Goal: Task Accomplishment & Management: Complete application form

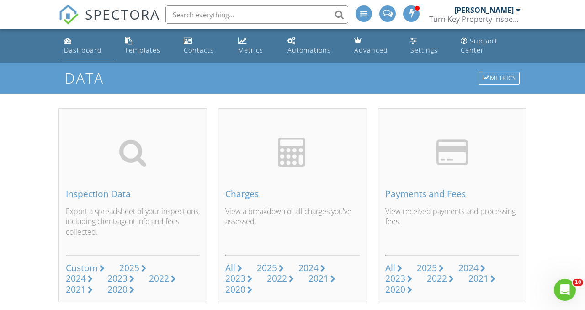
click at [82, 52] on div "Dashboard" at bounding box center [83, 50] width 38 height 9
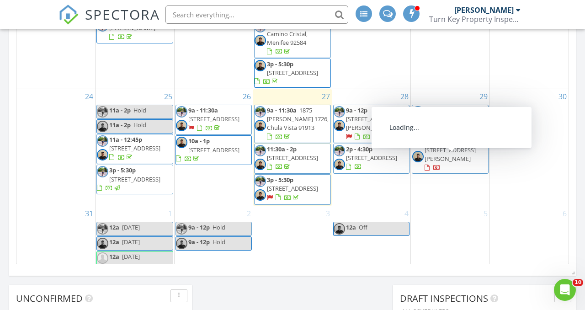
scroll to position [595, 0]
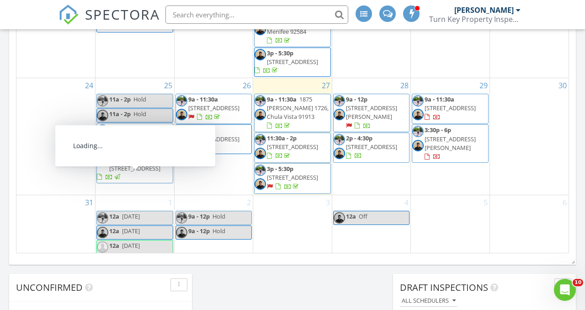
click at [147, 94] on link "11a - 2p Hold" at bounding box center [134, 101] width 77 height 14
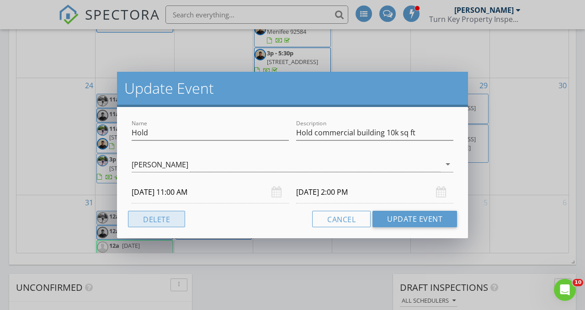
click at [160, 220] on button "Delete" at bounding box center [156, 219] width 57 height 16
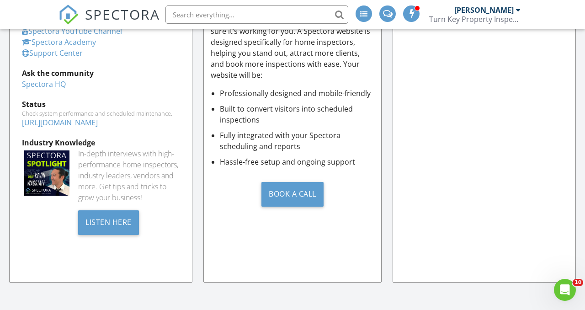
scroll to position [984, 0]
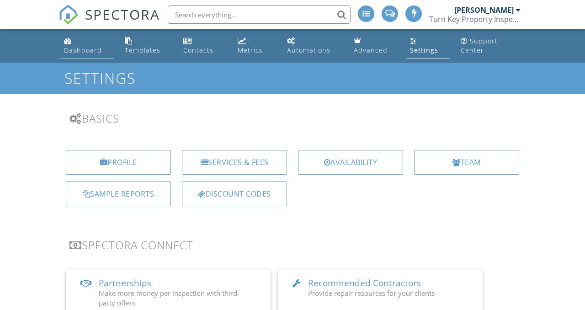
click at [87, 53] on div "Dashboard" at bounding box center [83, 50] width 38 height 9
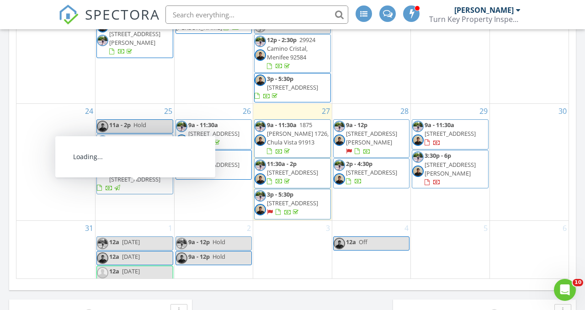
click at [148, 119] on link "11a - 2p Hold" at bounding box center [134, 126] width 77 height 14
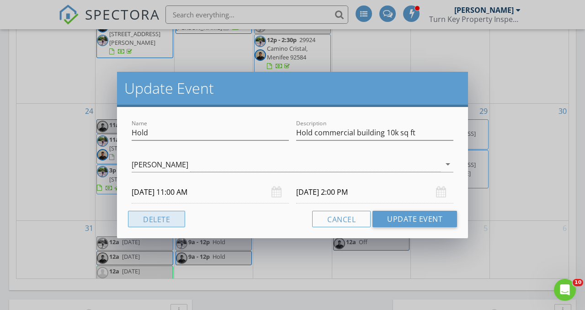
click at [162, 215] on button "Delete" at bounding box center [156, 219] width 57 height 16
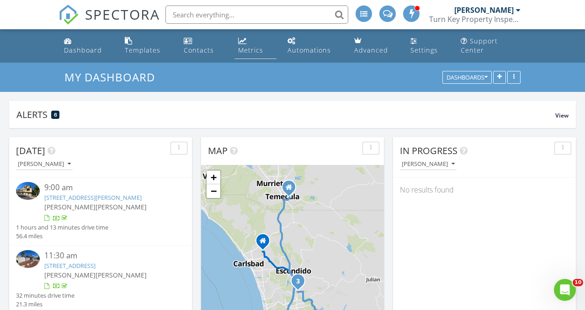
click at [245, 46] on div "Metrics" at bounding box center [250, 50] width 25 height 9
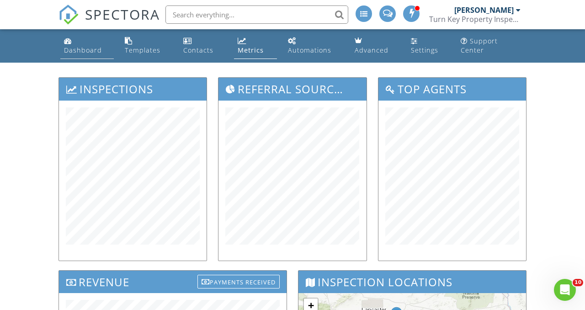
click at [76, 53] on div "Dashboard" at bounding box center [83, 50] width 38 height 9
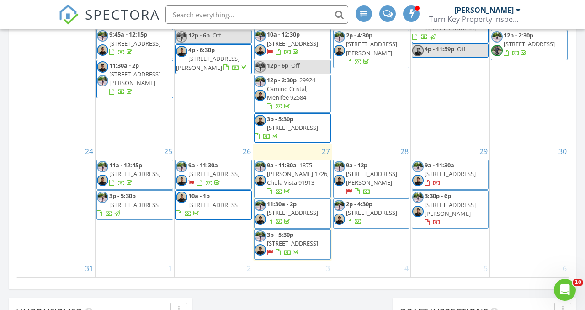
scroll to position [383, 0]
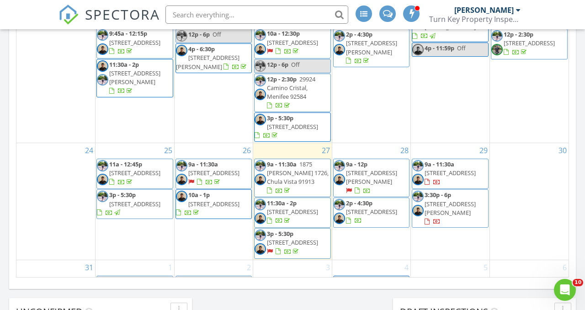
click at [460, 222] on div "29 9a - 11:30a 14772 Briarcliff Pl, Tustin 92780 3:30p - 6p 10707 Jamacha Blvd …" at bounding box center [450, 201] width 79 height 116
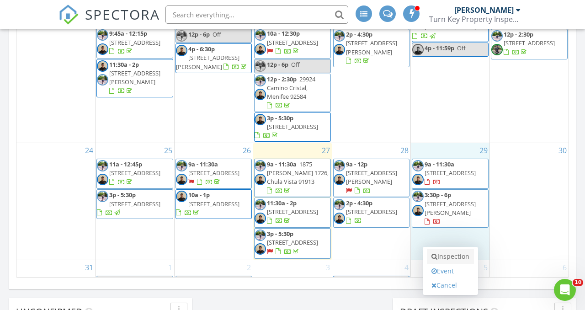
click at [463, 249] on link "Inspection" at bounding box center [450, 256] width 47 height 15
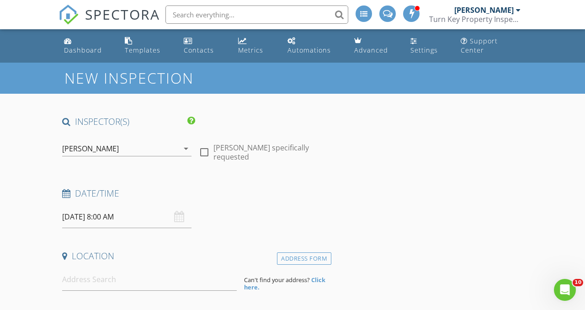
click at [109, 149] on div "[PERSON_NAME]" at bounding box center [90, 148] width 57 height 8
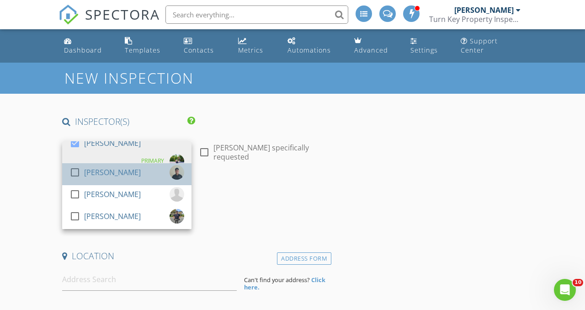
click at [118, 176] on div "[PERSON_NAME]" at bounding box center [112, 172] width 57 height 15
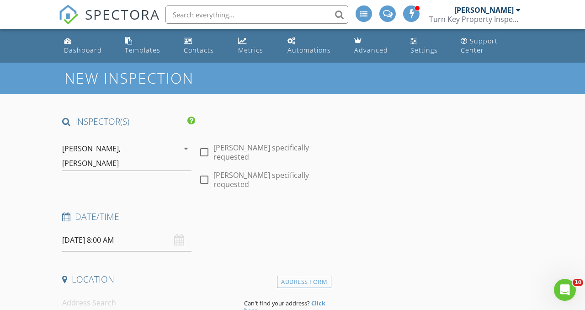
click at [107, 236] on input "[DATE] 8:00 AM" at bounding box center [126, 240] width 129 height 22
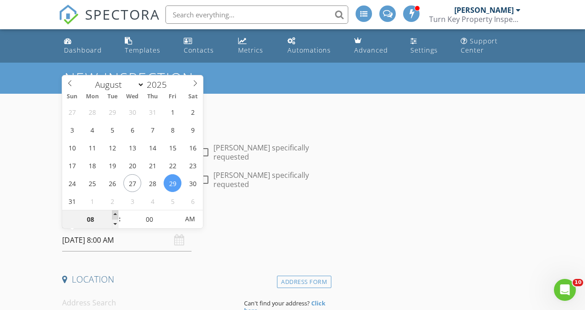
type input "09"
type input "[DATE] 9:00 AM"
click at [117, 215] on span at bounding box center [115, 214] width 6 height 9
type input "10"
type input "[DATE] 10:00 AM"
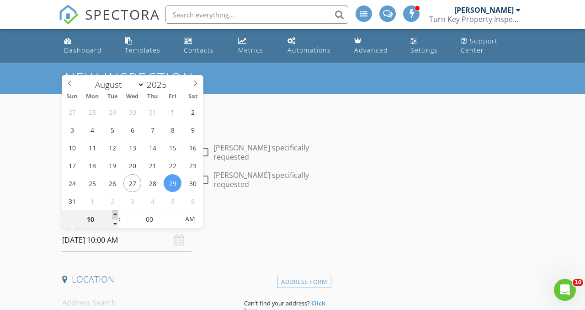
click at [116, 215] on span at bounding box center [115, 214] width 6 height 9
type input "11"
type input "[DATE] 11:00 AM"
click at [116, 215] on span at bounding box center [115, 214] width 6 height 9
type input "12"
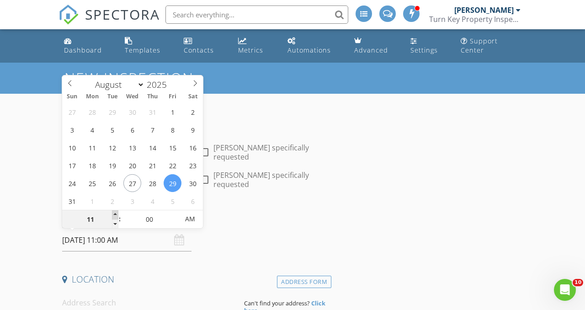
type input "08/29/2025 12:00 PM"
click at [116, 215] on span at bounding box center [115, 214] width 6 height 9
type input "05"
type input "08/29/2025 12:05 PM"
click at [175, 212] on span at bounding box center [174, 214] width 6 height 9
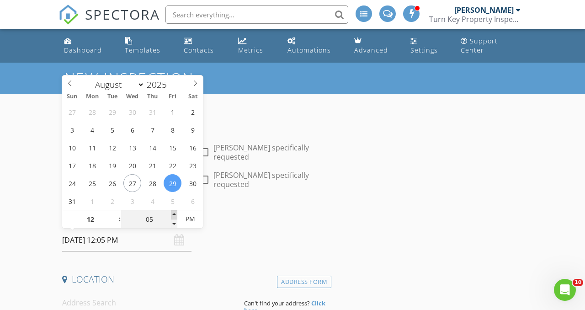
type input "10"
type input "08/29/2025 12:10 PM"
click at [175, 212] on span at bounding box center [174, 214] width 6 height 9
type input "15"
type input "08/29/2025 12:15 PM"
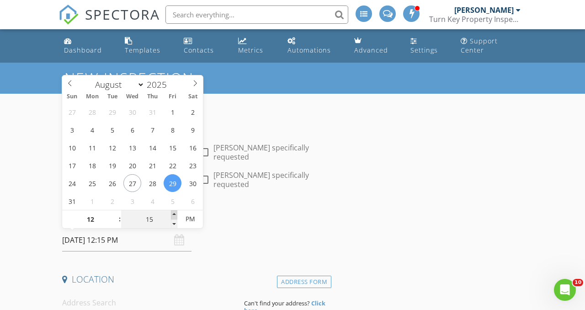
click at [175, 212] on span at bounding box center [174, 214] width 6 height 9
type input "20"
type input "08/29/2025 12:20 PM"
click at [175, 212] on span at bounding box center [174, 214] width 6 height 9
type input "25"
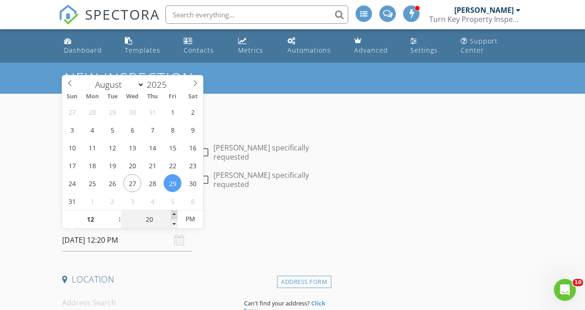
type input "08/29/2025 12:25 PM"
click at [175, 212] on span at bounding box center [174, 214] width 6 height 9
type input "30"
type input "[DATE] 12:30 PM"
click at [175, 212] on span at bounding box center [174, 214] width 6 height 9
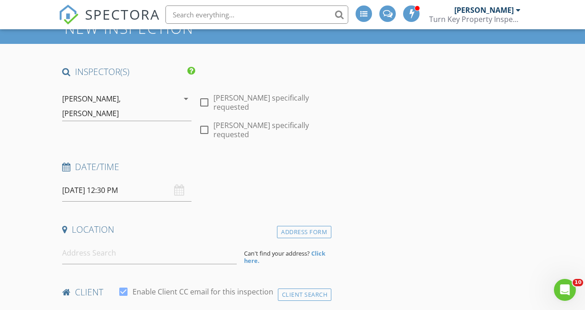
scroll to position [53, 0]
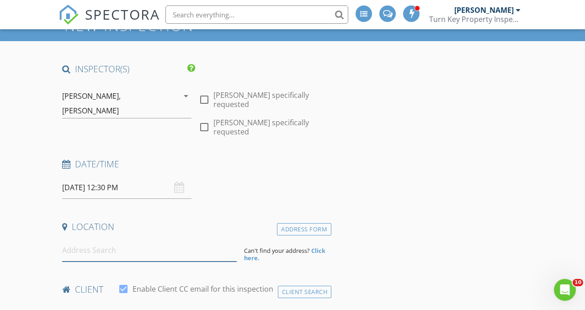
click at [85, 252] on input at bounding box center [149, 250] width 175 height 22
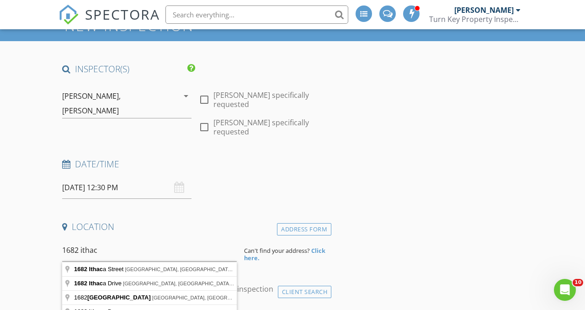
type input "1682 Ithaca Street, Chula Vista, CA, USA"
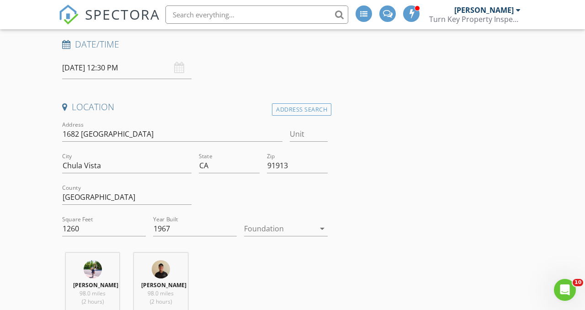
scroll to position [173, 0]
click at [276, 228] on div at bounding box center [279, 227] width 71 height 15
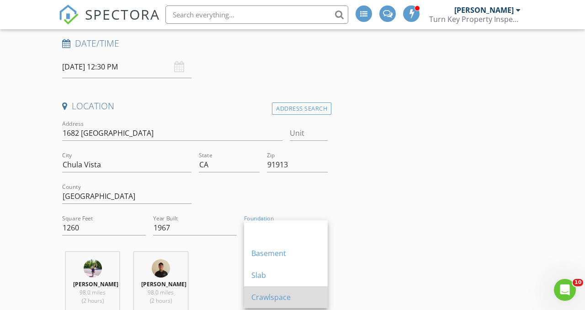
click at [297, 293] on div "Crawlspace" at bounding box center [285, 297] width 69 height 11
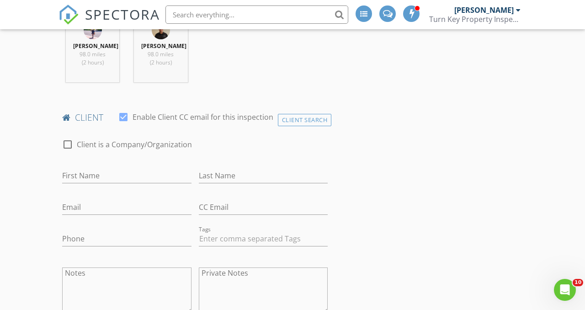
scroll to position [412, 0]
click at [97, 214] on input "Email" at bounding box center [126, 206] width 129 height 15
type input "galdinho@gmail.com"
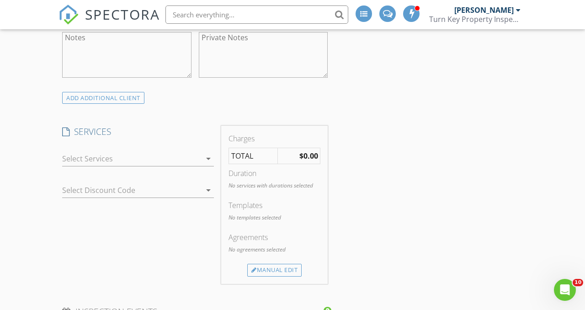
scroll to position [654, 0]
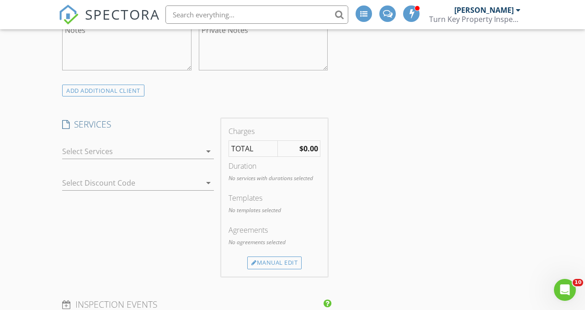
click at [100, 157] on div at bounding box center [131, 151] width 139 height 15
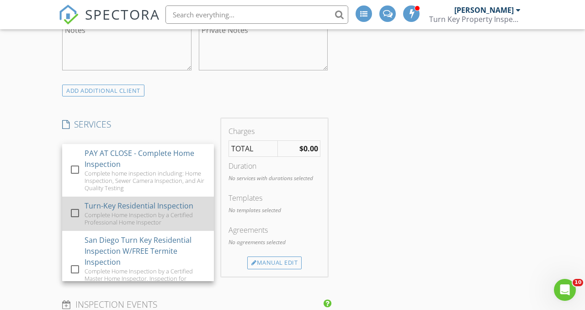
click at [149, 225] on div "Complete Home Inspection by a Certified Professional Home Inspector" at bounding box center [146, 218] width 122 height 15
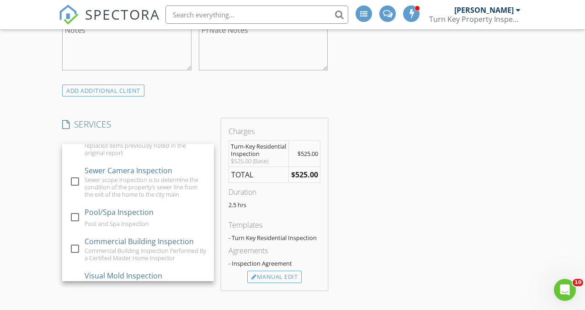
scroll to position [404, 0]
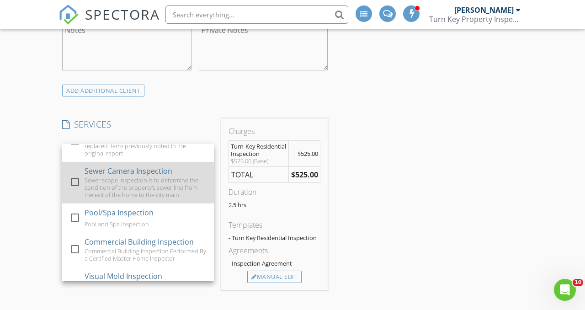
click at [167, 187] on div "Sewer scope inspection is to determine the condition of the property's sewer li…" at bounding box center [146, 187] width 122 height 22
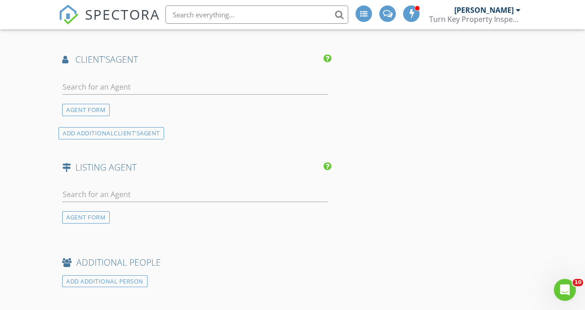
scroll to position [1143, 0]
click at [145, 93] on input "text" at bounding box center [194, 85] width 265 height 15
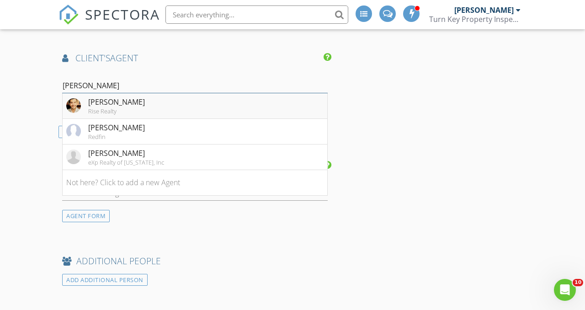
type input "michael"
click at [276, 119] on li "Michael Bejarano Rise Realty" at bounding box center [195, 106] width 265 height 26
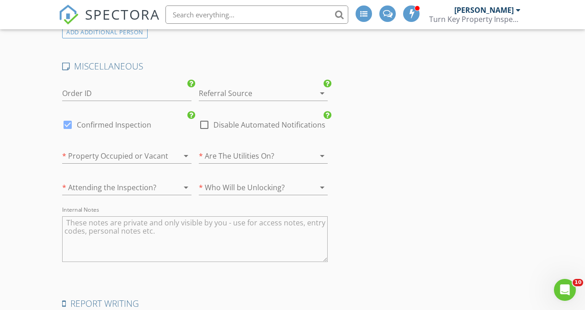
scroll to position [1509, 0]
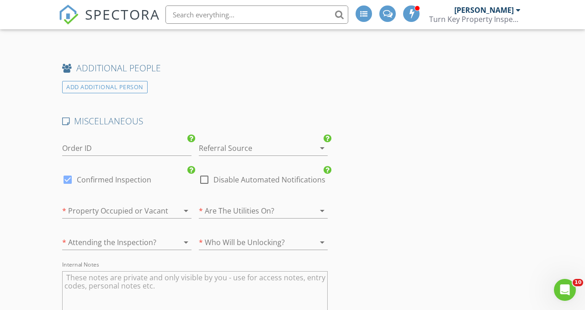
click at [260, 155] on div at bounding box center [251, 148] width 104 height 15
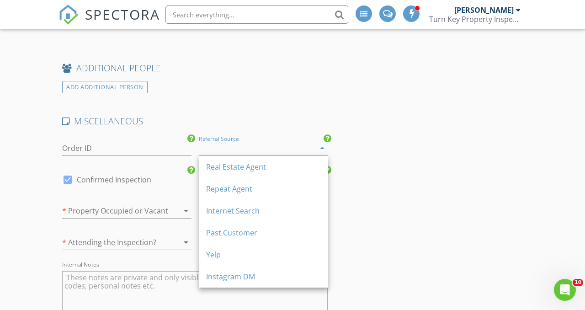
click at [293, 187] on div "Repeat Agent" at bounding box center [263, 188] width 115 height 11
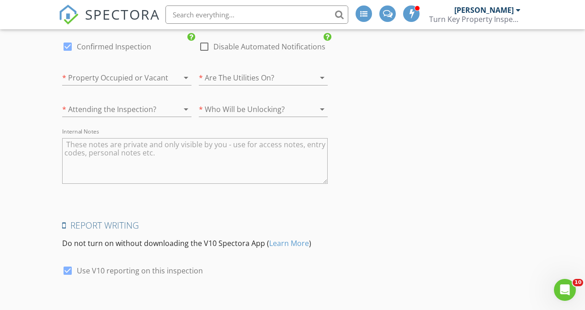
scroll to position [1762, 0]
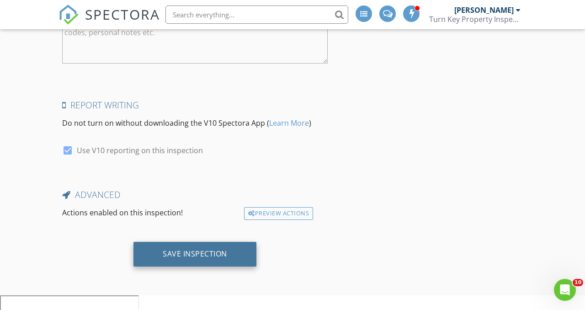
click at [233, 266] on div "Save Inspection" at bounding box center [194, 254] width 123 height 25
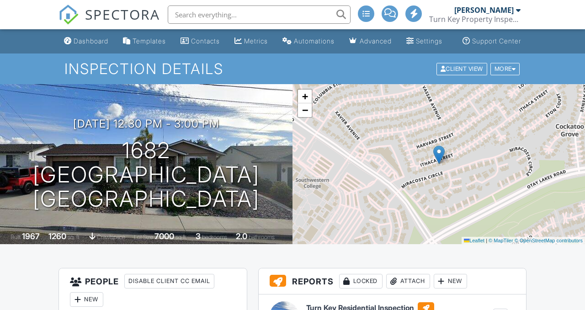
click at [83, 45] on div "Dashboard" at bounding box center [91, 41] width 35 height 8
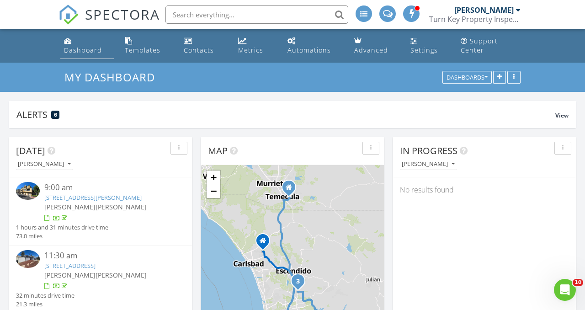
click at [79, 51] on div "Dashboard" at bounding box center [83, 50] width 38 height 9
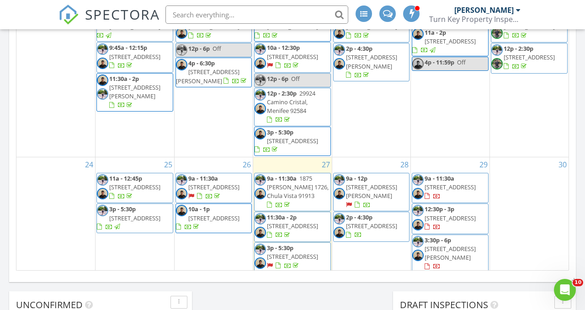
scroll to position [424, 0]
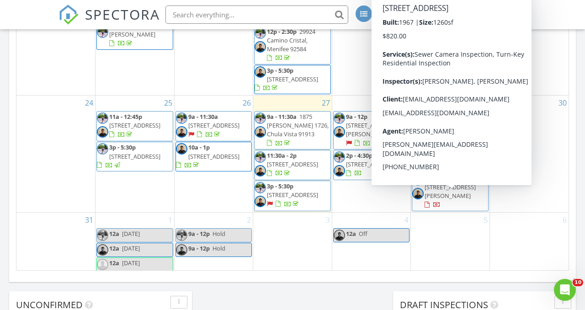
click at [476, 152] on span "1682 Ithaca St, Chula Vista 91913" at bounding box center [450, 156] width 51 height 8
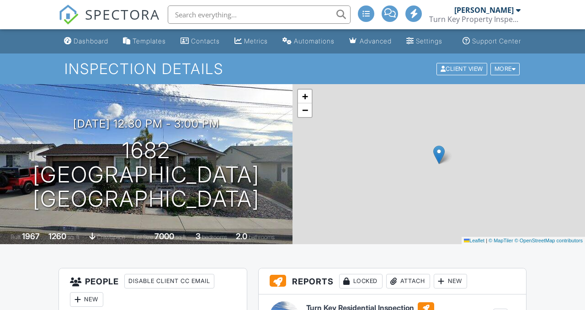
scroll to position [327, 0]
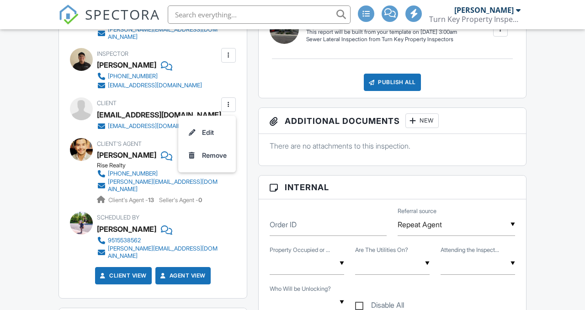
click at [211, 138] on li "Edit" at bounding box center [207, 132] width 47 height 23
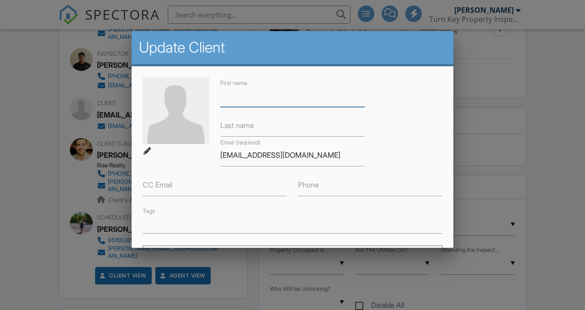
scroll to position [0, 0]
type input "Galdino"
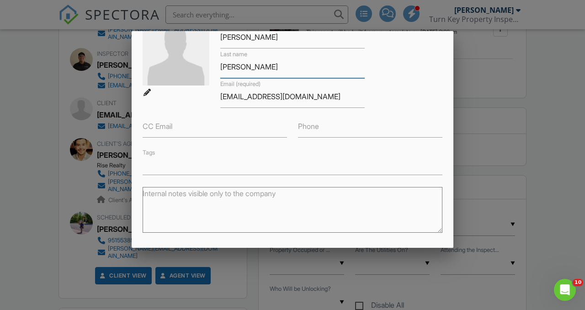
scroll to position [149, 0]
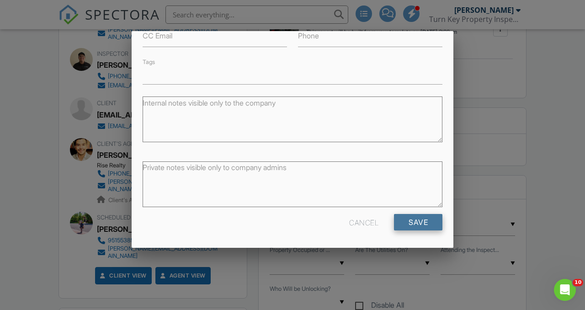
type input "Leal"
click at [426, 218] on input "Save" at bounding box center [418, 222] width 48 height 16
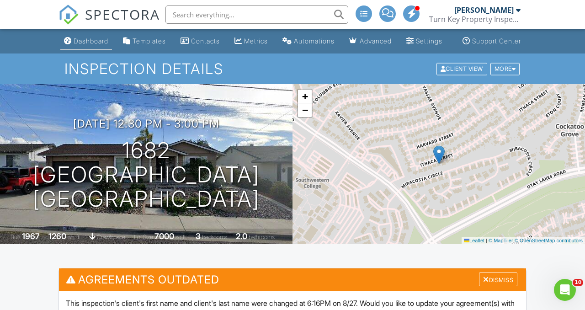
click at [77, 50] on link "Dashboard" at bounding box center [86, 41] width 52 height 17
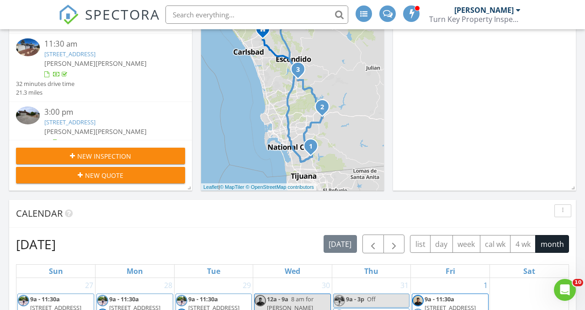
scroll to position [228, 0]
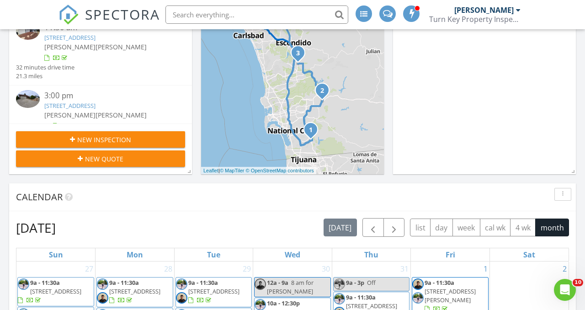
click at [145, 141] on div "New Inspection" at bounding box center [100, 140] width 154 height 10
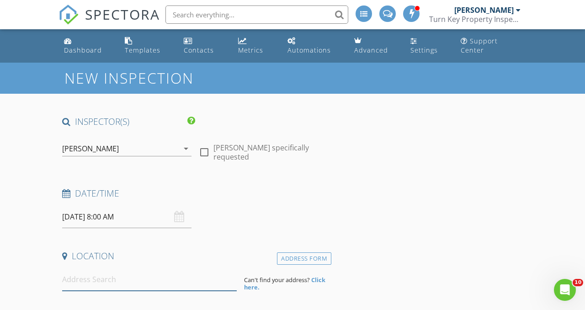
click at [72, 279] on input at bounding box center [149, 279] width 175 height 22
type input "[STREET_ADDRESS]"
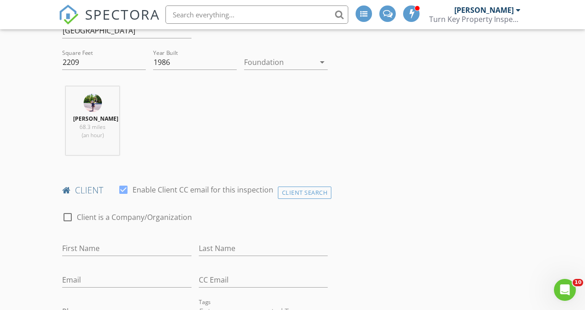
scroll to position [314, 0]
click at [80, 63] on input "2209" at bounding box center [104, 63] width 84 height 15
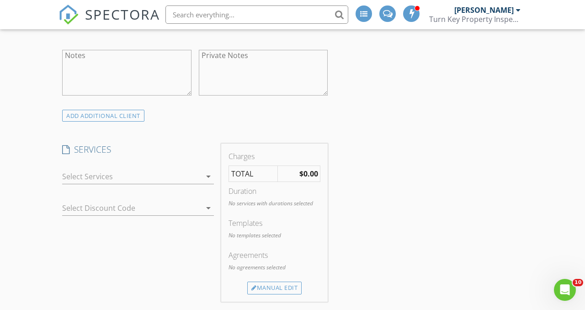
scroll to position [671, 0]
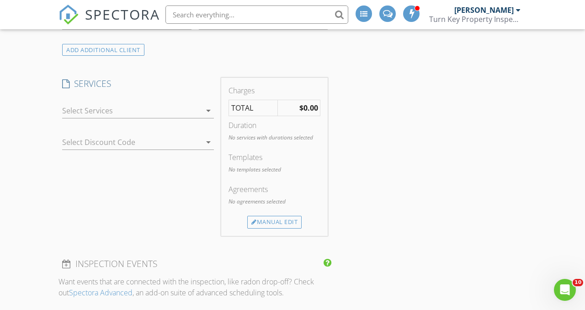
type input "2499"
click at [103, 117] on div at bounding box center [131, 110] width 139 height 15
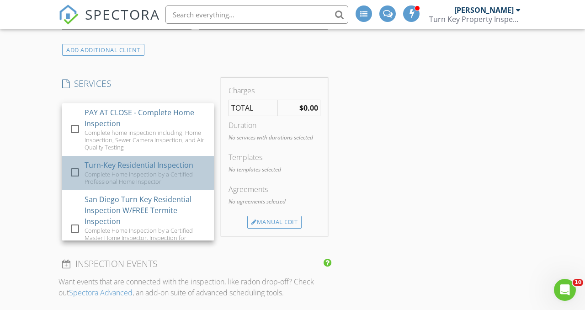
click at [144, 182] on div "Complete Home Inspection by a Certified Professional Home Inspector" at bounding box center [146, 177] width 122 height 15
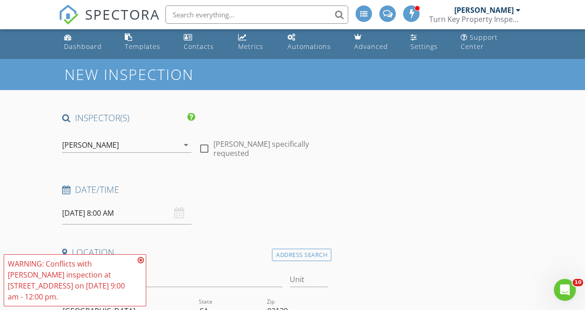
scroll to position [0, 0]
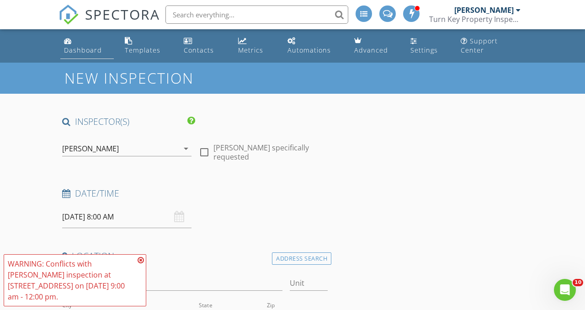
click at [87, 55] on link "Dashboard" at bounding box center [86, 46] width 53 height 26
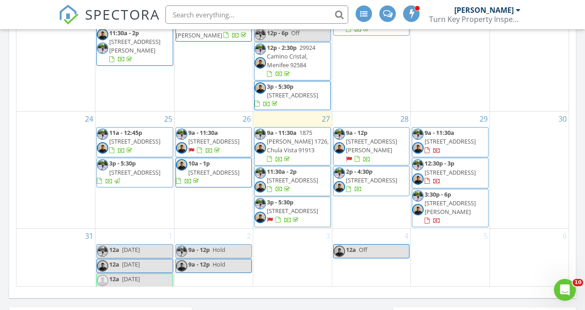
scroll to position [564, 0]
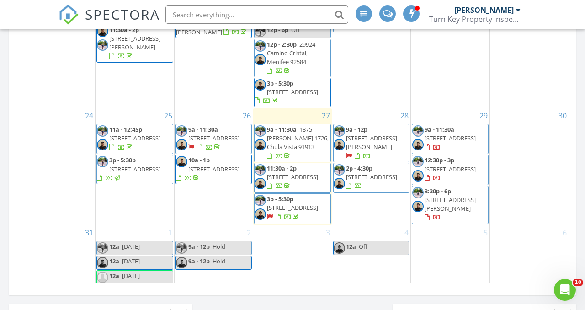
click at [527, 120] on div "30" at bounding box center [529, 166] width 79 height 116
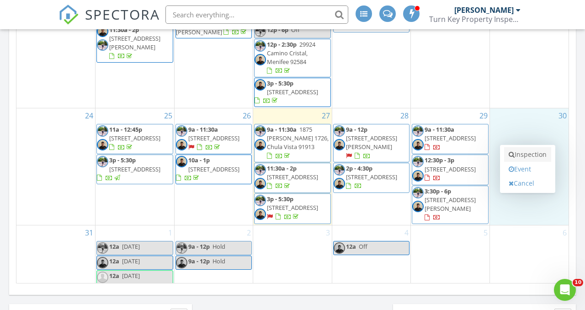
click at [528, 147] on link "Inspection" at bounding box center [527, 154] width 47 height 15
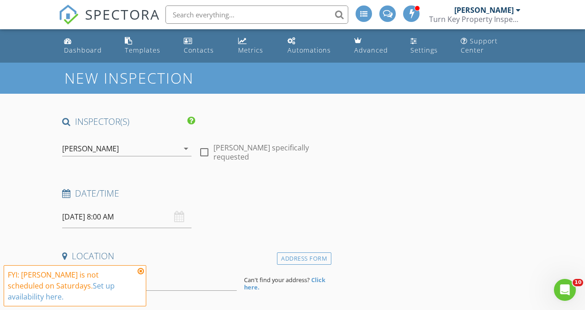
click at [92, 221] on input "[DATE] 8:00 AM" at bounding box center [126, 217] width 129 height 22
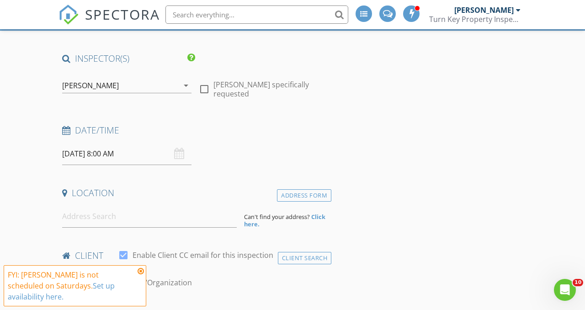
scroll to position [66, 0]
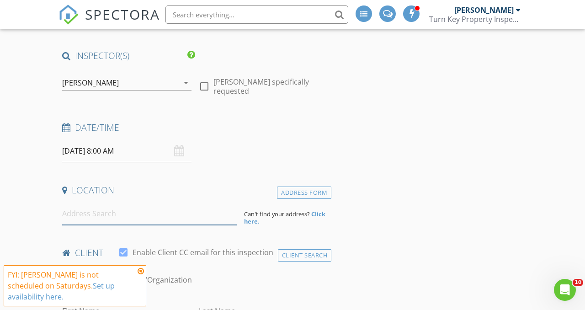
click at [95, 214] on input at bounding box center [149, 213] width 175 height 22
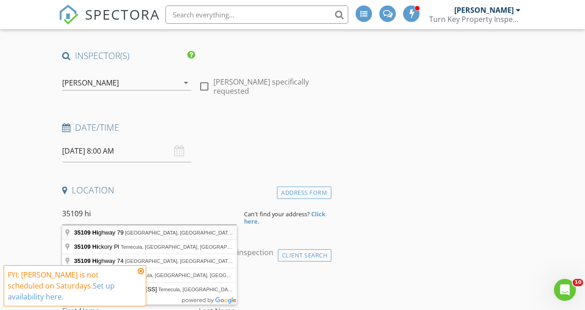
type input "35109 Highway 79, Warner Springs, CA, USA"
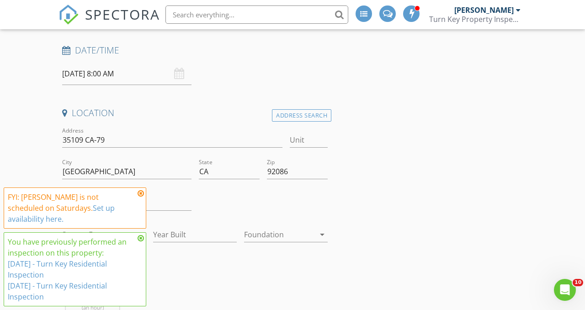
scroll to position [170, 0]
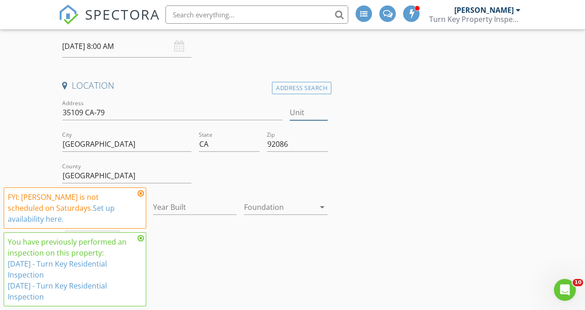
click at [309, 115] on input "Unit" at bounding box center [309, 112] width 38 height 15
type input "275"
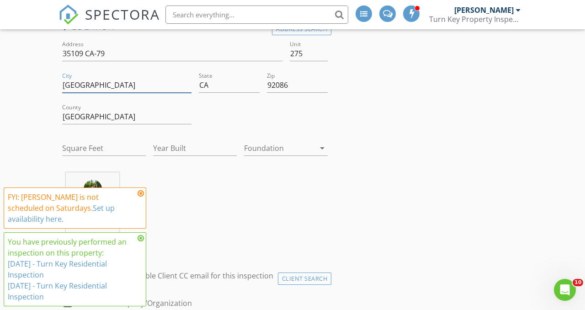
scroll to position [233, 0]
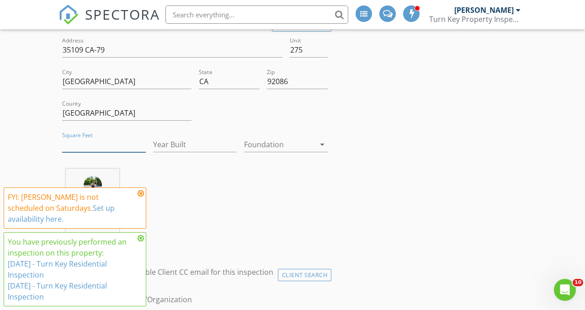
click at [98, 147] on input "Square Feet" at bounding box center [104, 144] width 84 height 15
type input "1656"
click at [281, 145] on div at bounding box center [279, 144] width 71 height 15
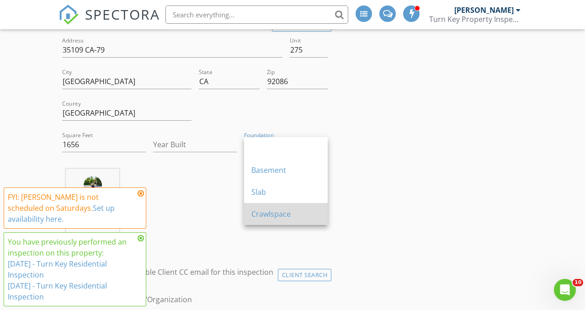
click at [284, 217] on div "Crawlspace" at bounding box center [285, 213] width 69 height 11
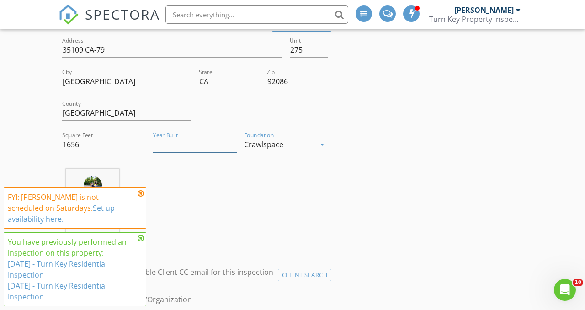
click at [168, 144] on input "Year Built" at bounding box center [195, 144] width 84 height 15
type input "1987"
click at [141, 194] on icon at bounding box center [141, 193] width 6 height 7
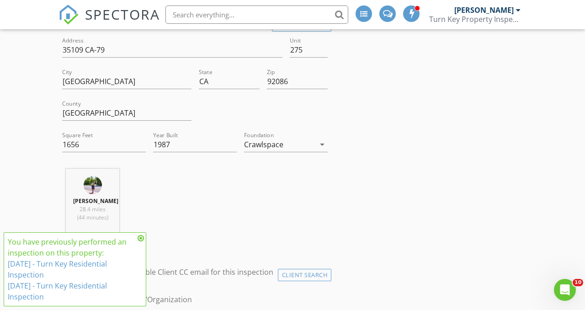
click at [143, 235] on icon at bounding box center [141, 237] width 6 height 7
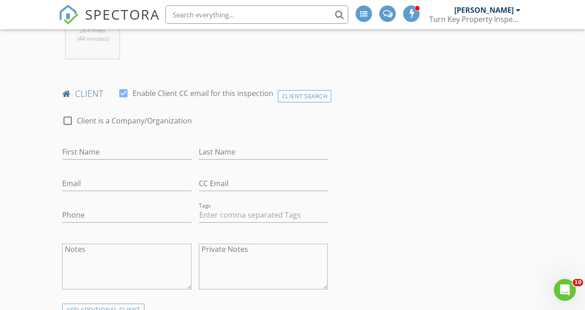
scroll to position [459, 0]
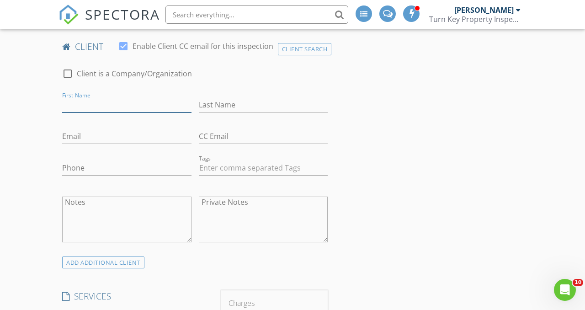
click at [109, 112] on input "First Name" at bounding box center [126, 104] width 129 height 15
type input "Barbara Anne"
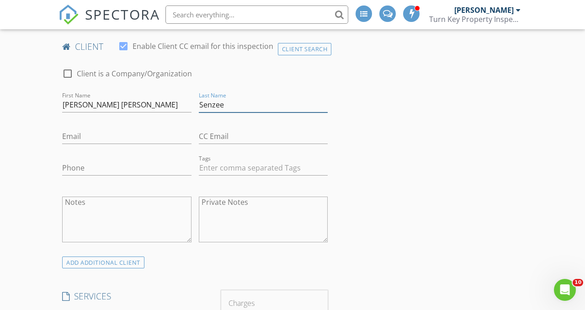
type input "Senzee"
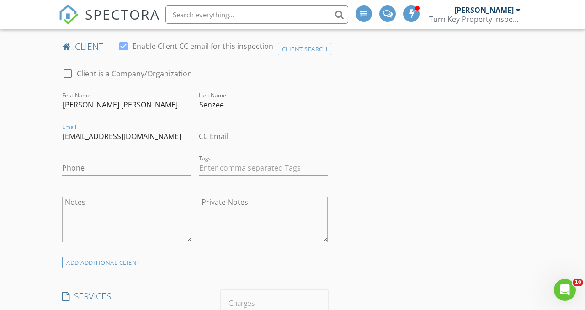
type input "[EMAIL_ADDRESS][DOMAIN_NAME]"
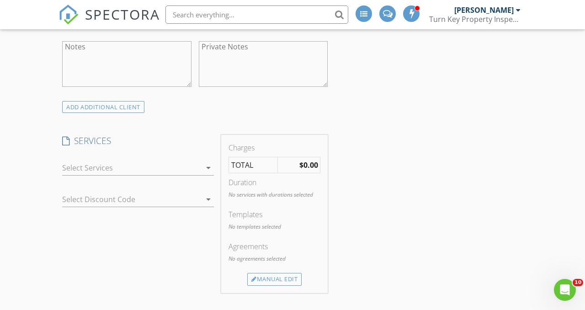
scroll to position [630, 0]
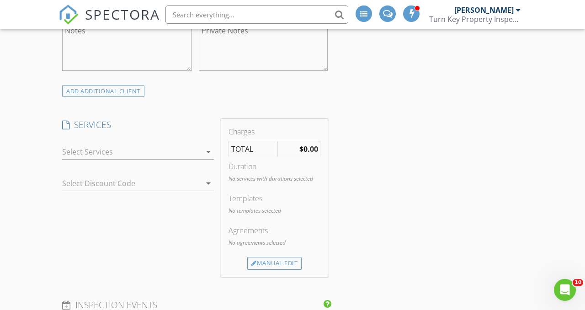
type input "858-309-2552"
click at [90, 159] on div at bounding box center [131, 151] width 139 height 15
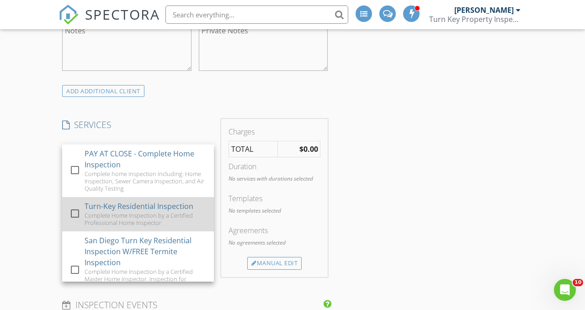
click at [120, 223] on div "Complete Home Inspection by a Certified Professional Home Inspector" at bounding box center [146, 219] width 122 height 15
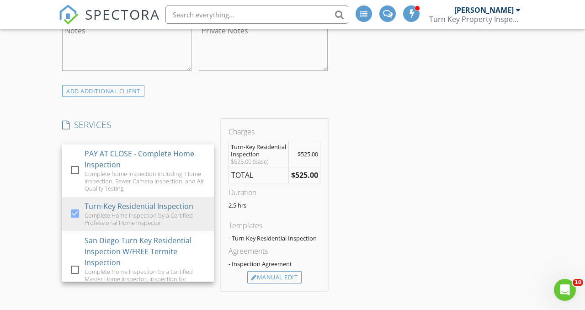
click at [24, 174] on div "New Inspection INSPECTOR(S) check_box Anthony Flores PRIMARY check_box_outline_…" at bounding box center [292, 307] width 585 height 1750
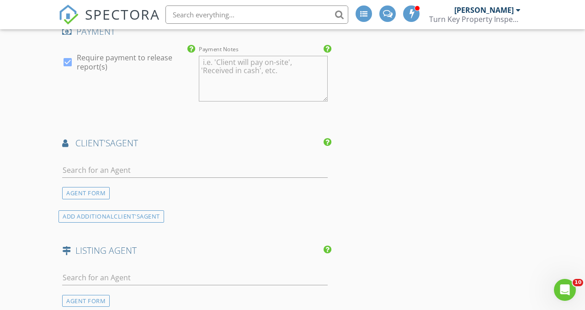
scroll to position [1033, 0]
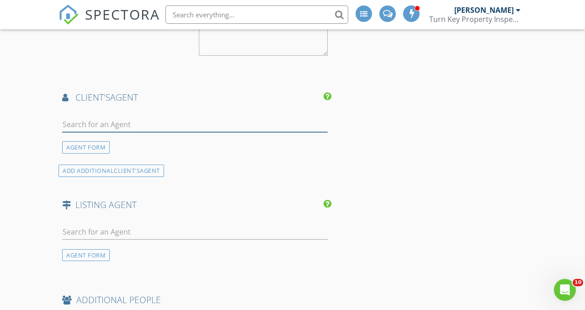
click at [100, 132] on input "text" at bounding box center [194, 124] width 265 height 15
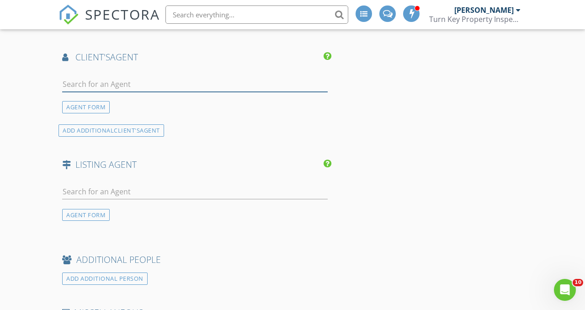
scroll to position [1072, 0]
click at [78, 114] on div "AGENT FORM" at bounding box center [86, 107] width 48 height 12
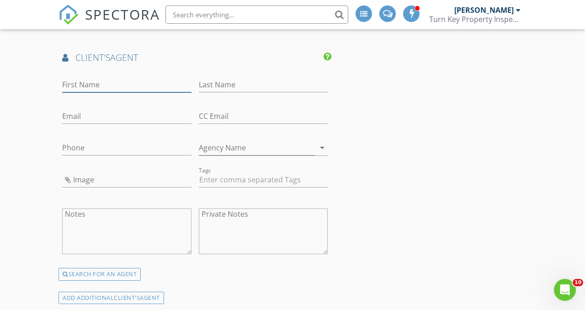
click at [83, 92] on input "First Name" at bounding box center [126, 84] width 129 height 15
type input "Ana"
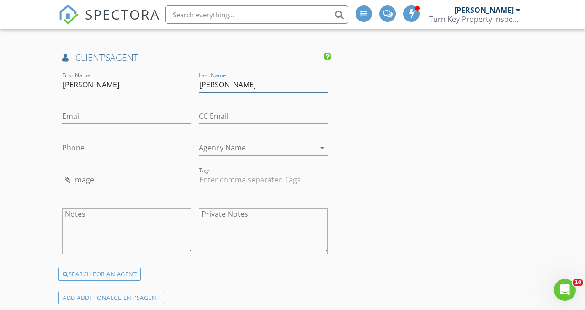
type input "Everett"
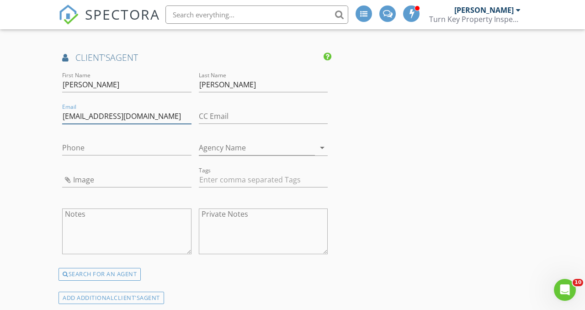
type input "ena@famrealtygroup.com"
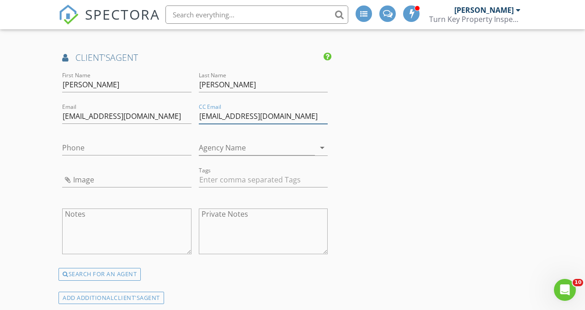
type input "enashomes@gmail.com"
type input "619-983-9131"
click at [223, 155] on input "Agency Name" at bounding box center [257, 147] width 117 height 15
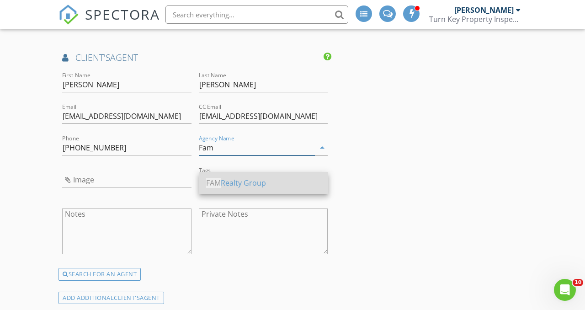
click at [273, 184] on div "FAM Realty Group" at bounding box center [263, 182] width 115 height 11
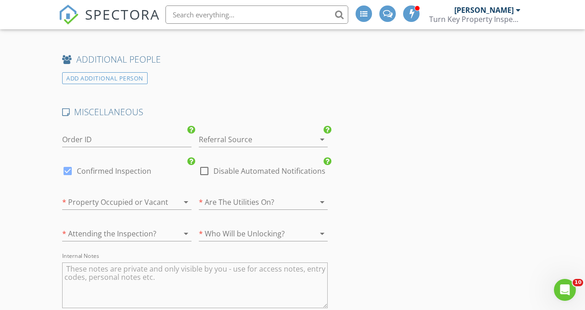
scroll to position [1448, 0]
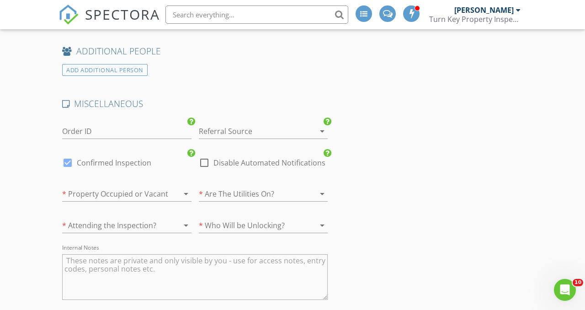
type input "FAM Realty Group"
click at [267, 138] on div at bounding box center [251, 131] width 104 height 15
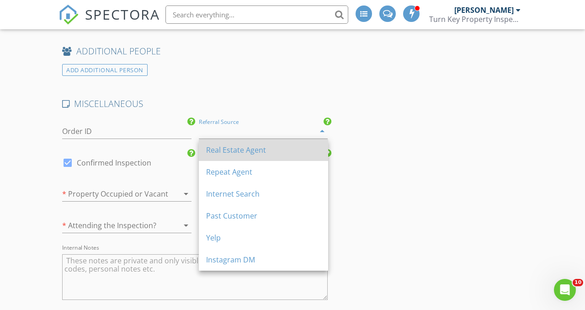
click at [303, 151] on div "Real Estate Agent" at bounding box center [263, 149] width 115 height 11
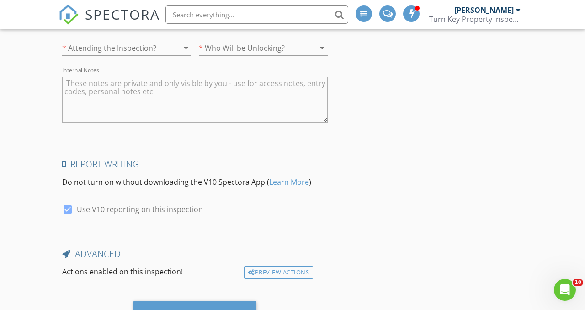
scroll to position [1684, 0]
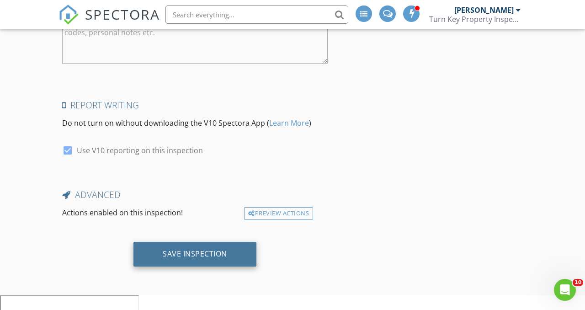
click at [237, 262] on div "Save Inspection" at bounding box center [194, 254] width 123 height 25
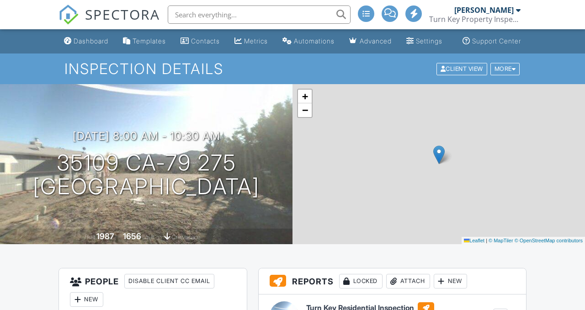
scroll to position [785, 0]
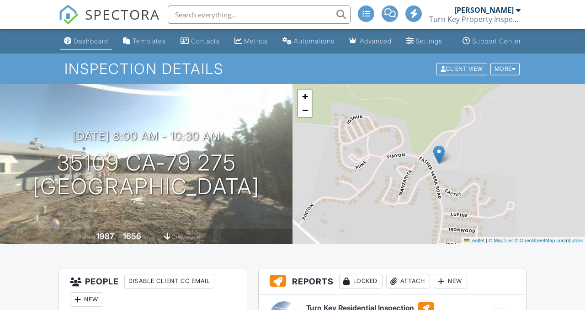
scroll to position [0, 0]
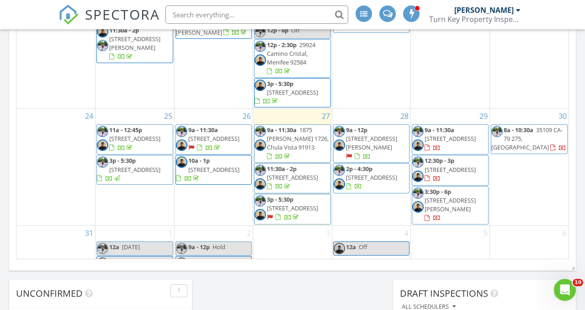
scroll to position [393, 0]
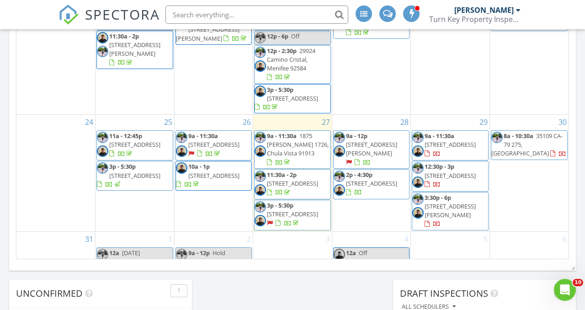
click at [455, 202] on span "10707 Jamacha Blvd 241, Spring Valley 91978" at bounding box center [450, 210] width 51 height 17
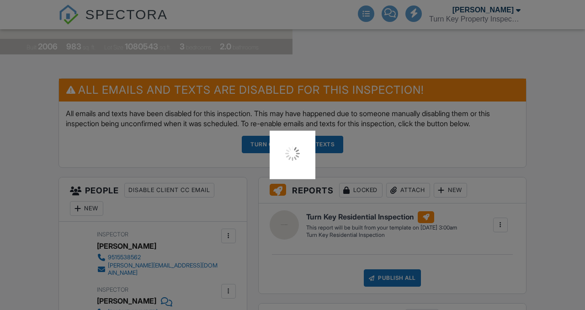
scroll to position [190, 0]
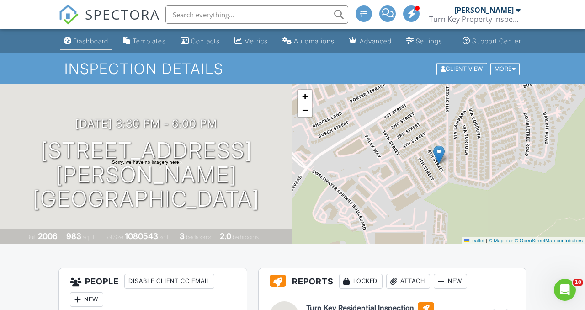
click at [82, 45] on div "Dashboard" at bounding box center [91, 41] width 35 height 8
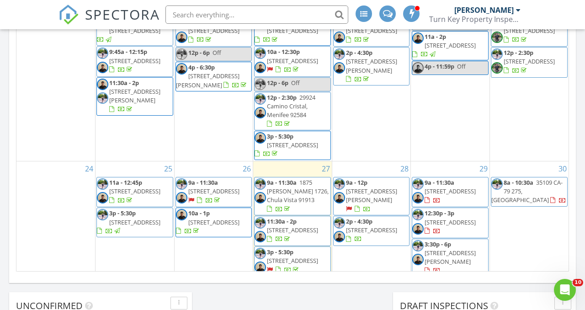
scroll to position [424, 0]
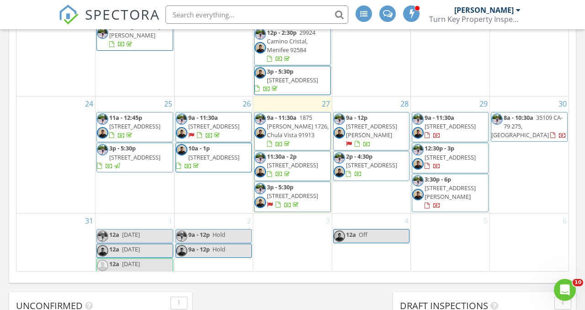
click at [531, 164] on div "30 8a - 10:30a 35109 CA-79 275, Warner Springs 92086" at bounding box center [529, 154] width 79 height 116
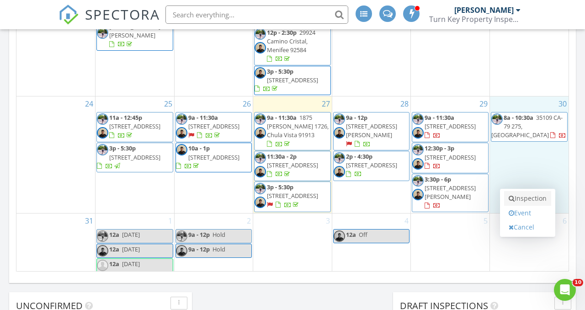
click at [539, 191] on link "Inspection" at bounding box center [527, 198] width 47 height 15
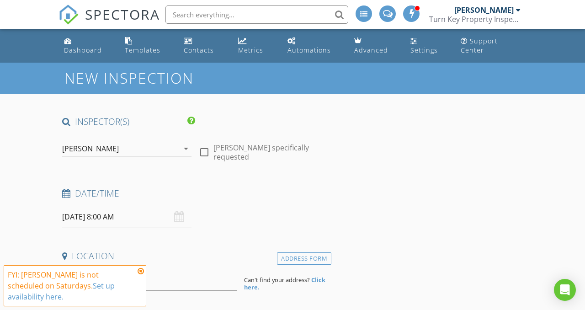
click at [103, 217] on input "[DATE] 8:00 AM" at bounding box center [126, 217] width 129 height 22
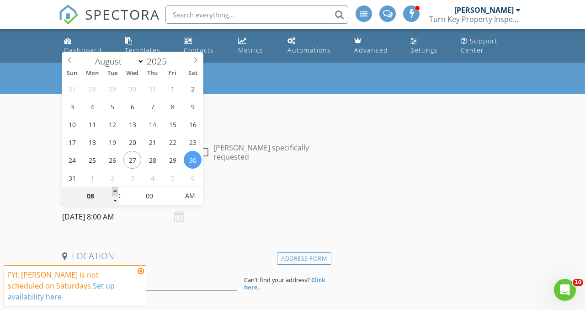
type input "09"
type input "[DATE] 9:00 AM"
click at [118, 190] on span at bounding box center [115, 191] width 6 height 9
type input "10"
type input "[DATE] 10:00 AM"
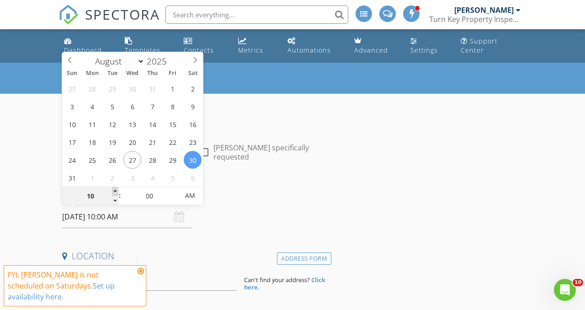
click at [118, 190] on span at bounding box center [115, 191] width 6 height 9
type input "11"
type input "[DATE] 11:00 AM"
click at [118, 190] on span at bounding box center [115, 191] width 6 height 9
type input "12"
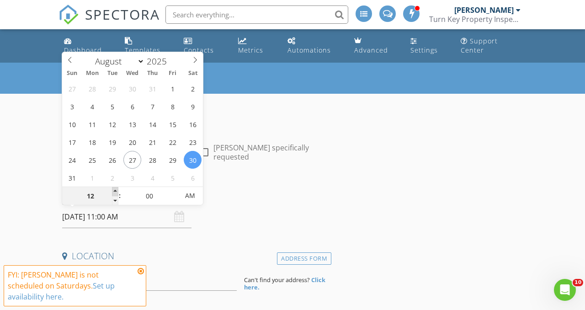
type input "[DATE] 12:00 PM"
click at [118, 190] on span at bounding box center [115, 191] width 6 height 9
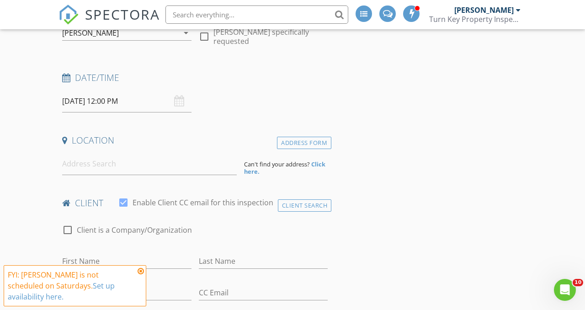
scroll to position [123, 0]
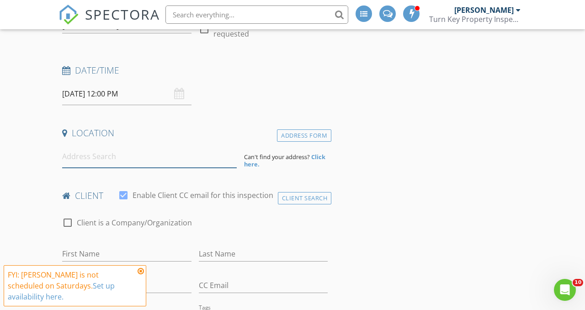
click at [86, 158] on input at bounding box center [149, 156] width 175 height 22
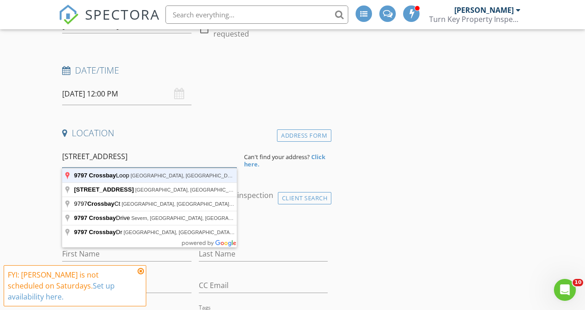
type input "[STREET_ADDRESS]"
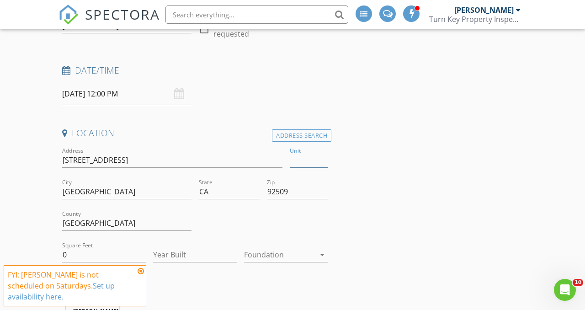
click at [297, 167] on input "Unit" at bounding box center [309, 160] width 38 height 15
type input "1303"
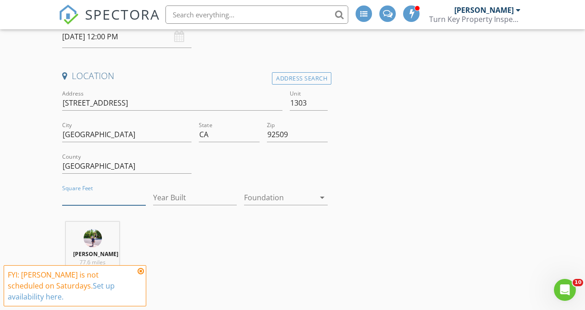
click at [87, 197] on input "Square Feet" at bounding box center [104, 197] width 84 height 15
type input "1150"
type input "2025"
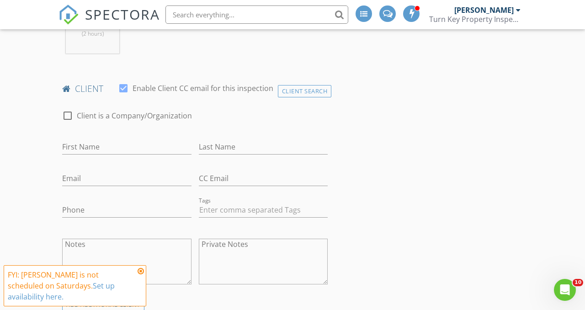
scroll to position [425, 0]
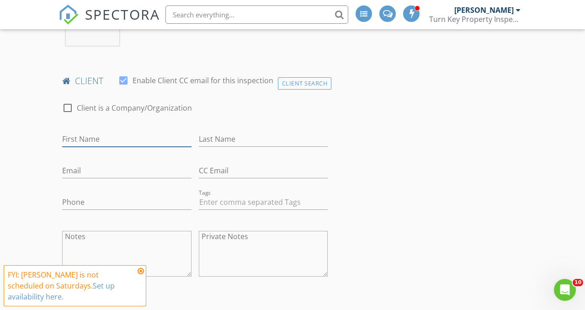
click at [111, 147] on input "First Name" at bounding box center [126, 139] width 129 height 15
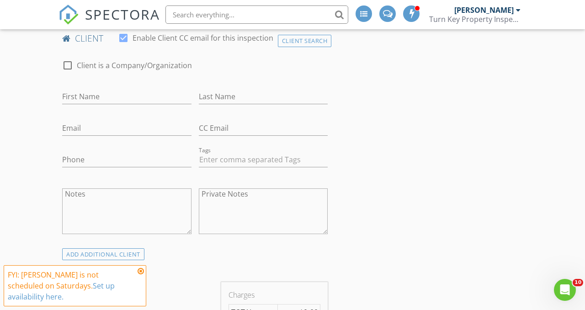
scroll to position [474, 0]
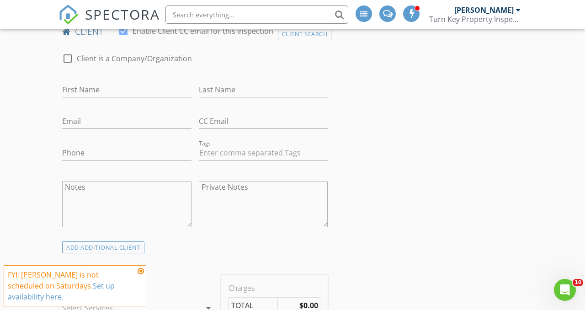
click at [140, 270] on icon at bounding box center [141, 270] width 6 height 7
